Goal: Information Seeking & Learning: Learn about a topic

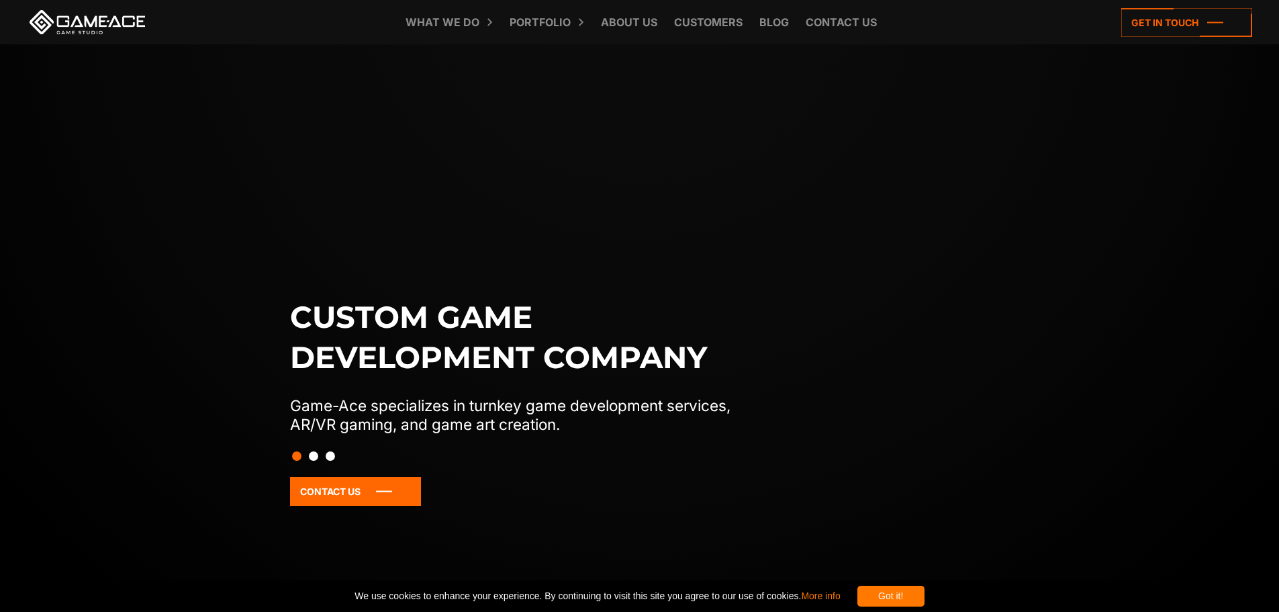
scroll to position [67, 0]
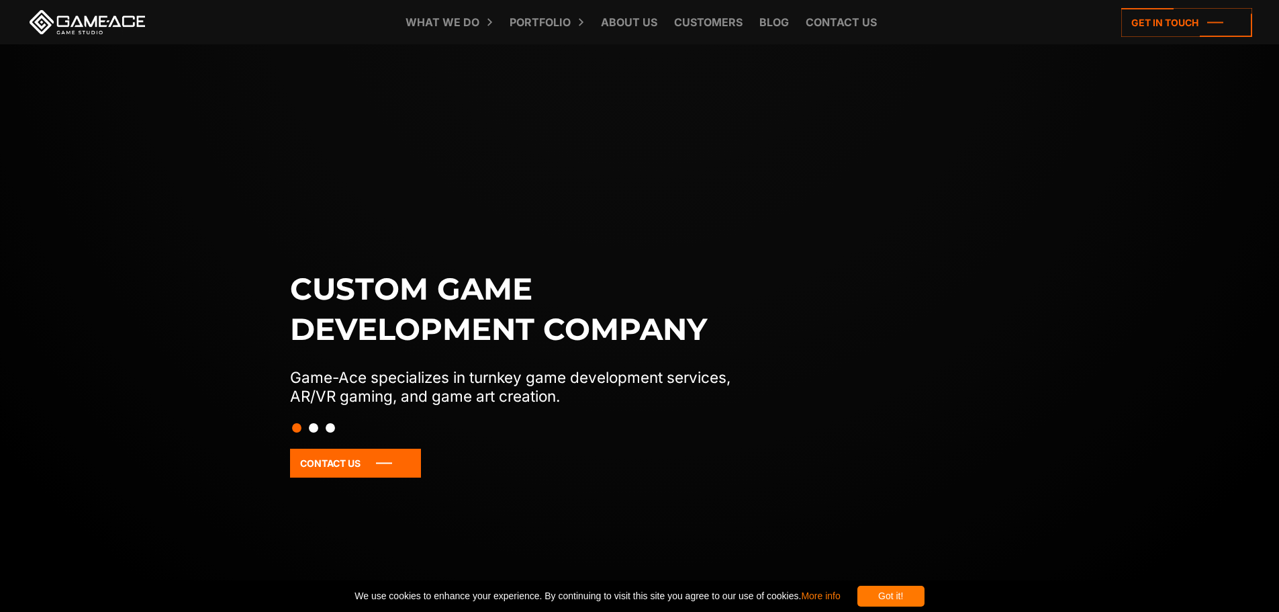
click at [312, 427] on button "Slide 2" at bounding box center [313, 427] width 9 height 23
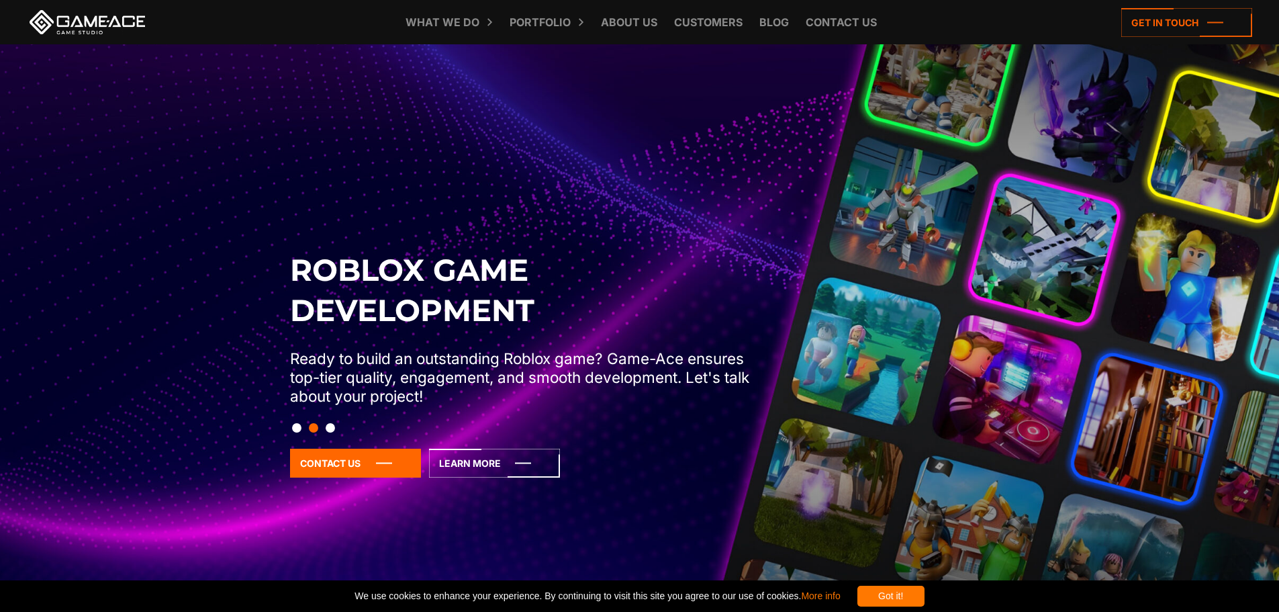
click at [334, 430] on button "Slide 3" at bounding box center [330, 427] width 9 height 23
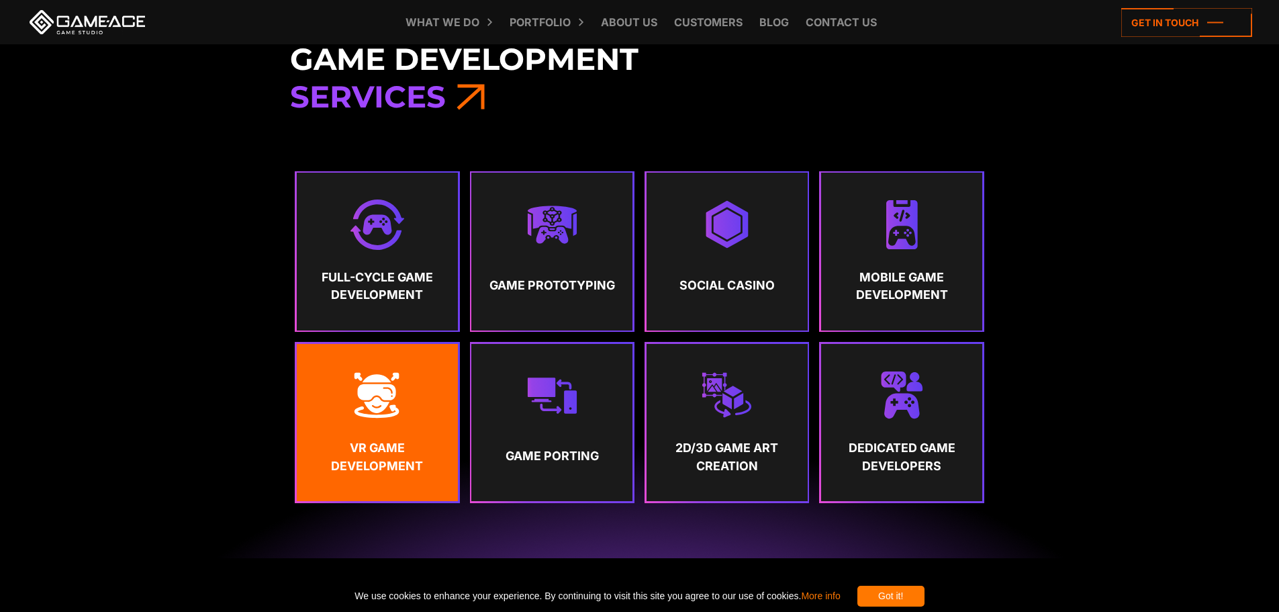
scroll to position [672, 0]
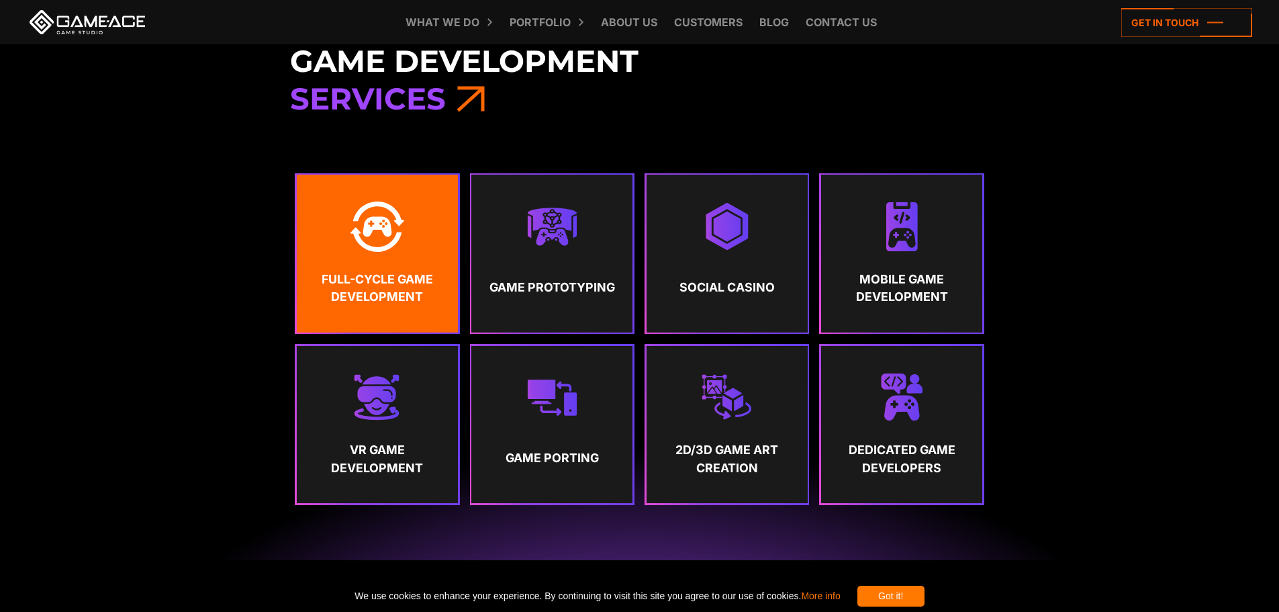
click at [411, 236] on link "Full-Cycle Game Development" at bounding box center [377, 253] width 161 height 157
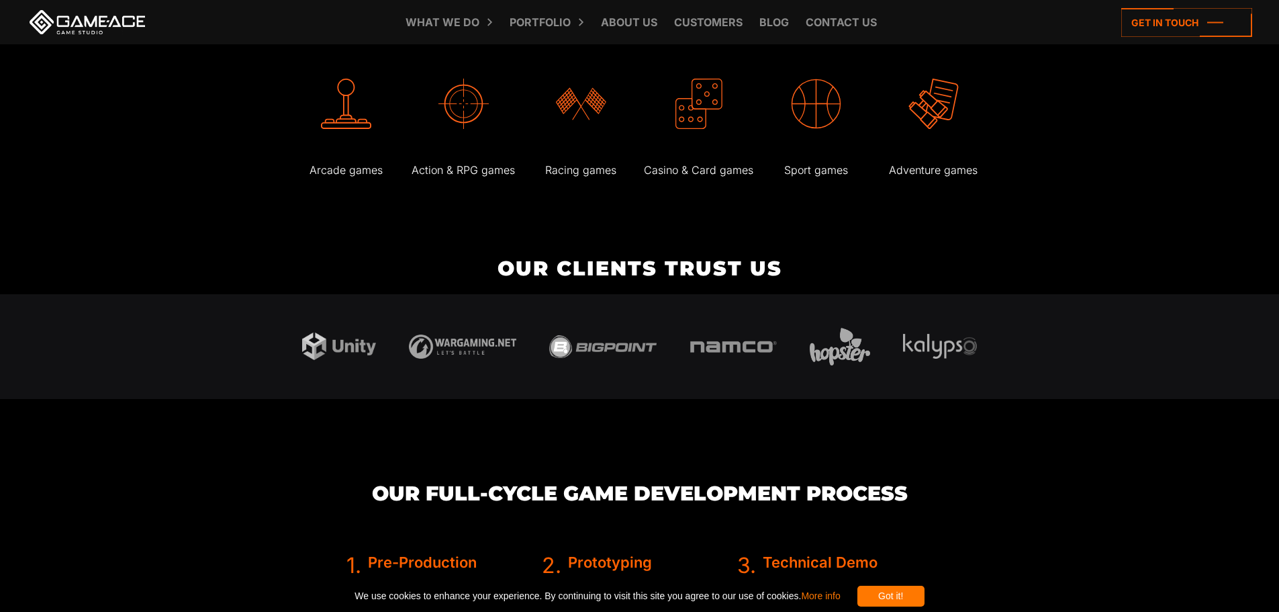
scroll to position [2417, 0]
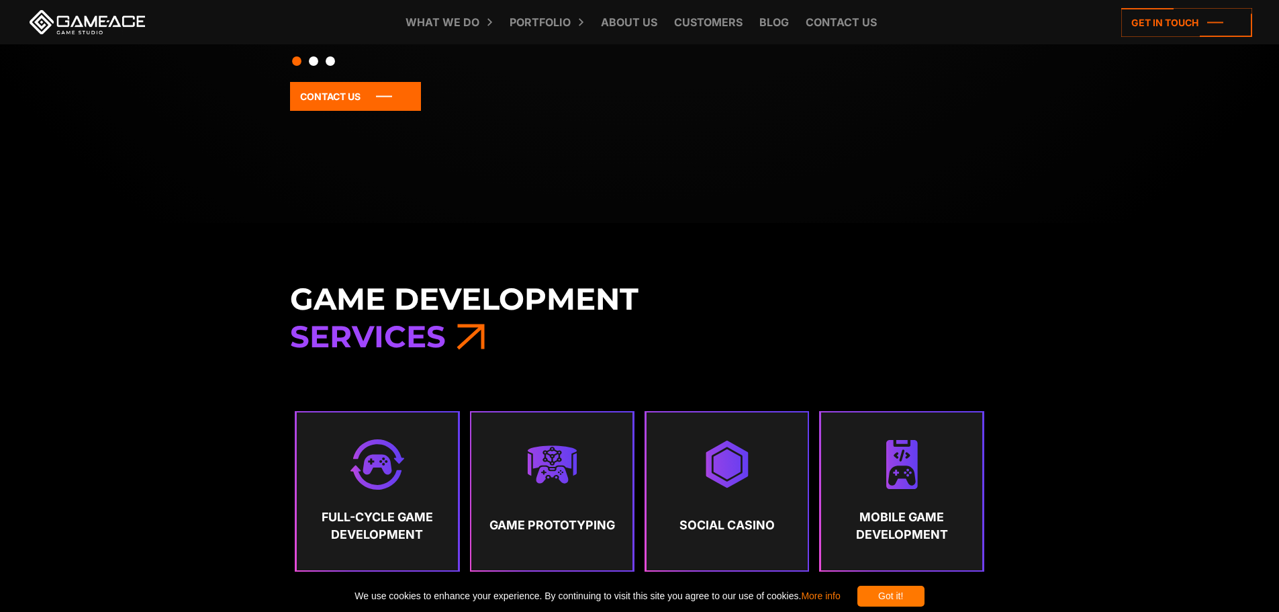
scroll to position [403, 0]
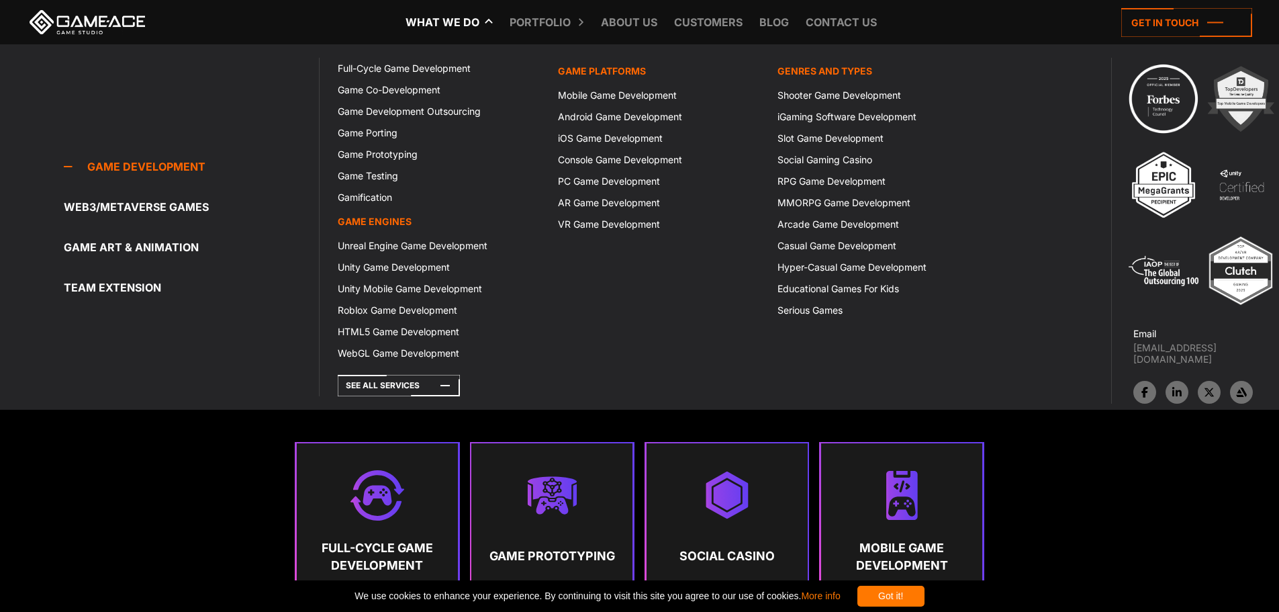
click at [456, 15] on link "What we do" at bounding box center [442, 22] width 87 height 44
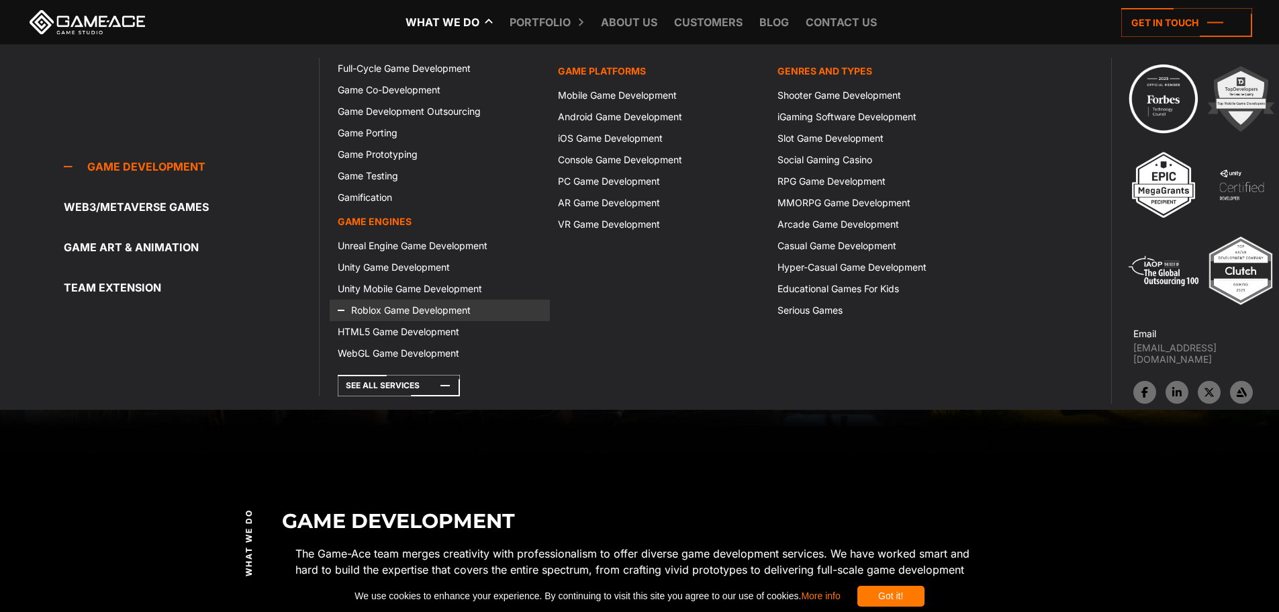
click at [442, 308] on link "Roblox Game Development" at bounding box center [440, 310] width 220 height 21
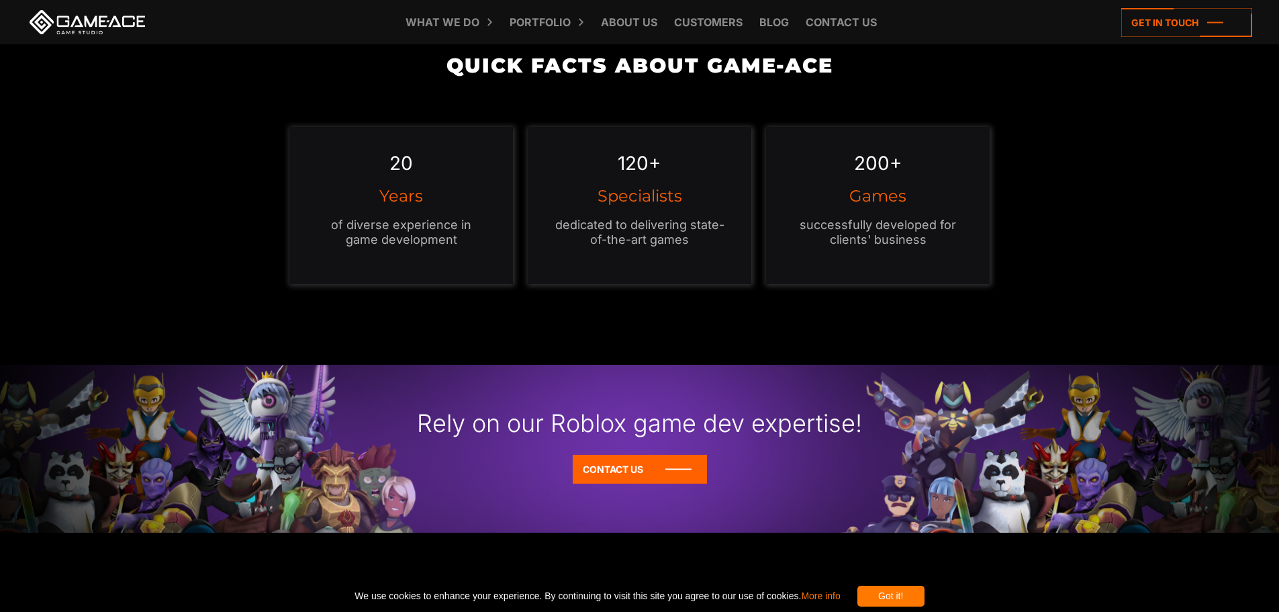
scroll to position [1074, 0]
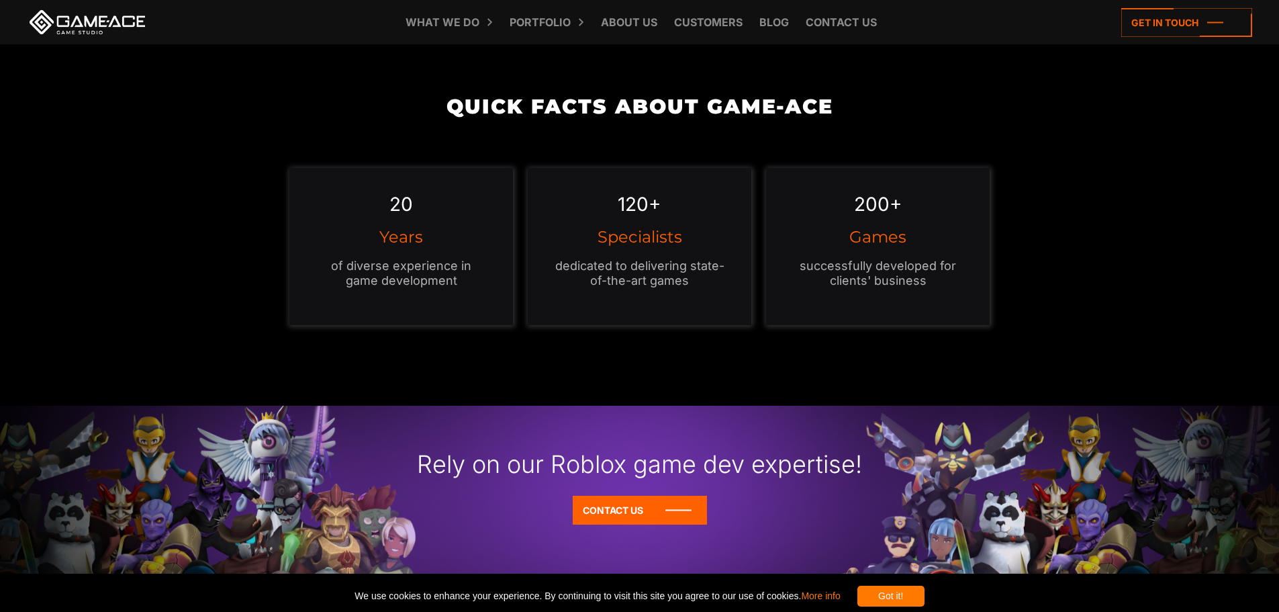
click at [882, 215] on em "200+" at bounding box center [878, 204] width 48 height 23
click at [883, 195] on em "200+" at bounding box center [878, 204] width 48 height 23
click at [906, 274] on p "successfully developed for clients' business" at bounding box center [878, 274] width 170 height 30
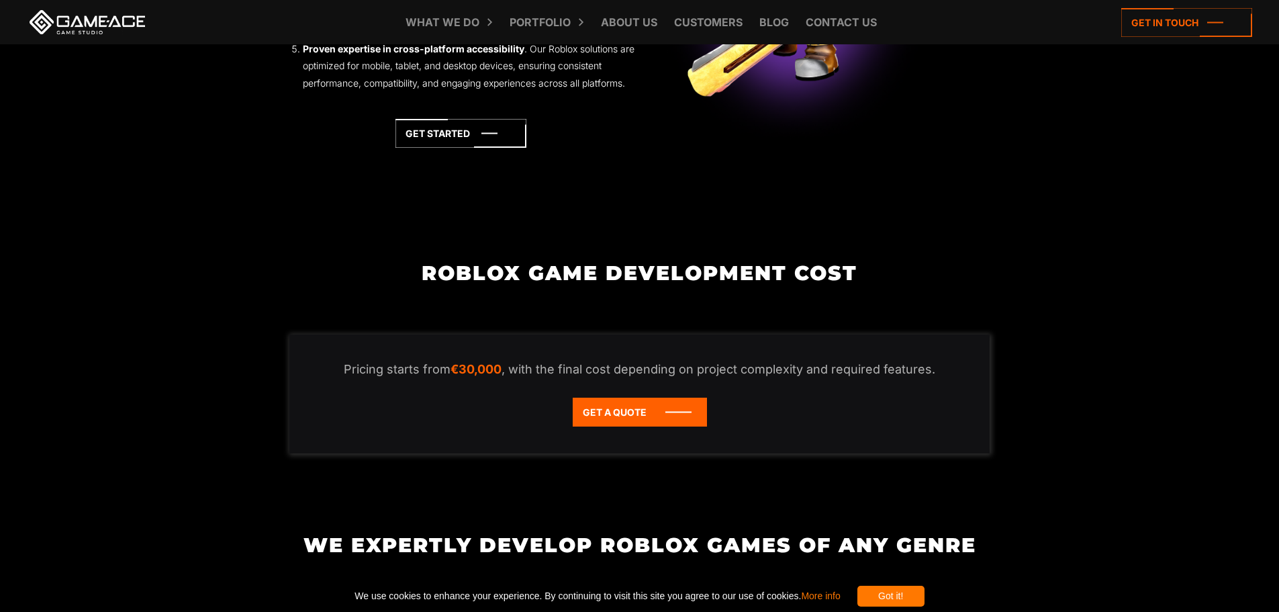
scroll to position [2015, 0]
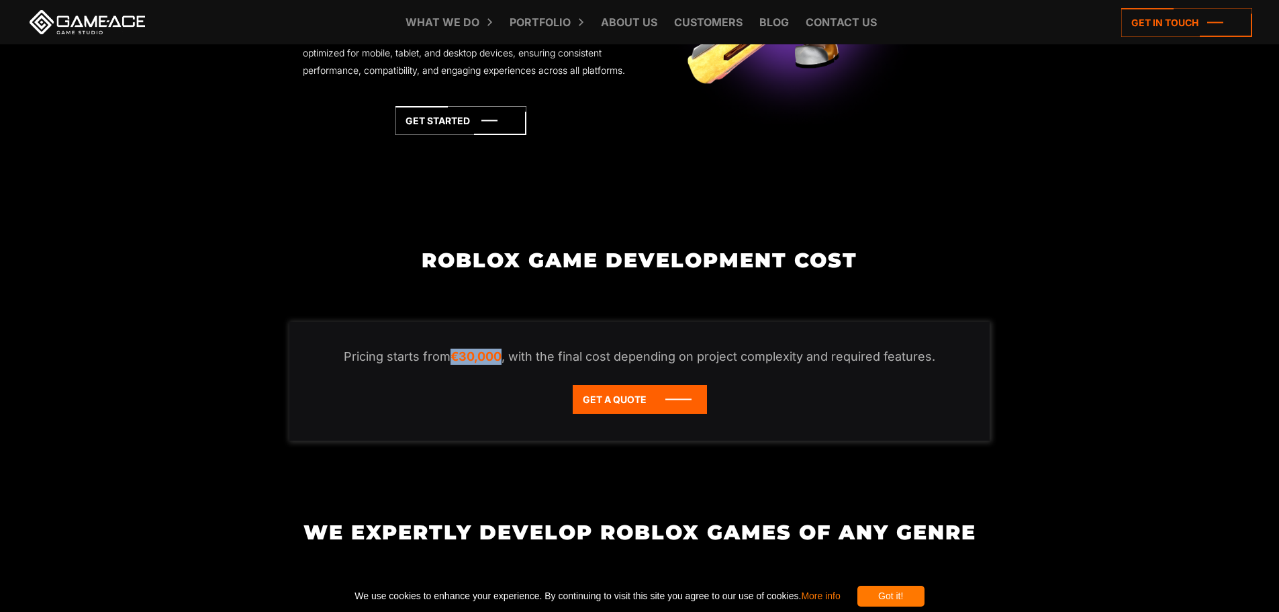
drag, startPoint x: 454, startPoint y: 373, endPoint x: 503, endPoint y: 377, distance: 49.1
click at [502, 363] on em "€30,000" at bounding box center [476, 356] width 51 height 14
copy em "€30,000"
